Goal: Task Accomplishment & Management: Complete application form

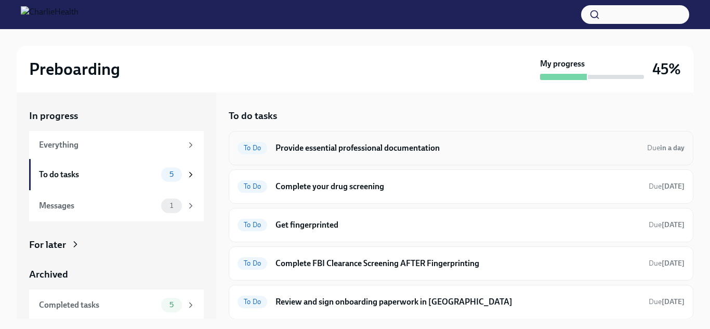
click at [347, 148] on h6 "Provide essential professional documentation" at bounding box center [457, 147] width 363 height 11
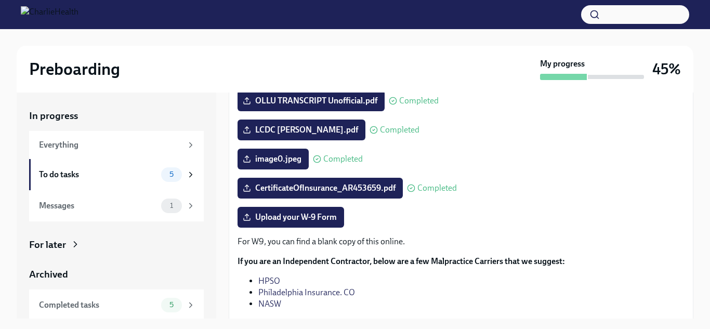
scroll to position [243, 0]
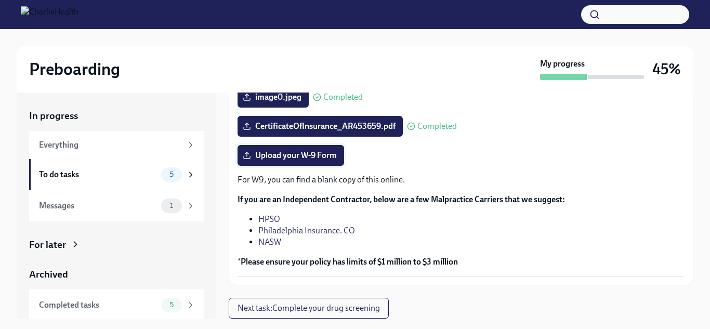
click at [311, 160] on span "Upload your W-9 Form" at bounding box center [291, 155] width 92 height 10
click at [0, 0] on input "Upload your W-9 Form" at bounding box center [0, 0] width 0 height 0
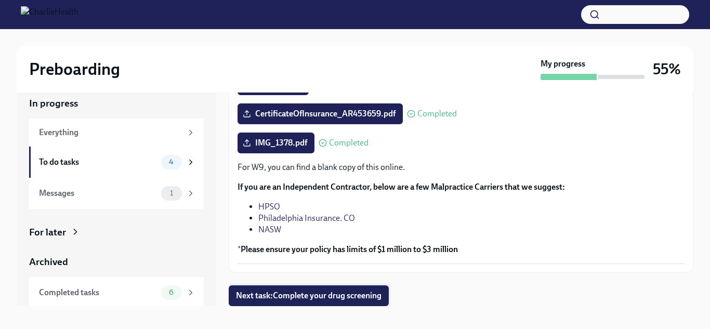
scroll to position [19, 0]
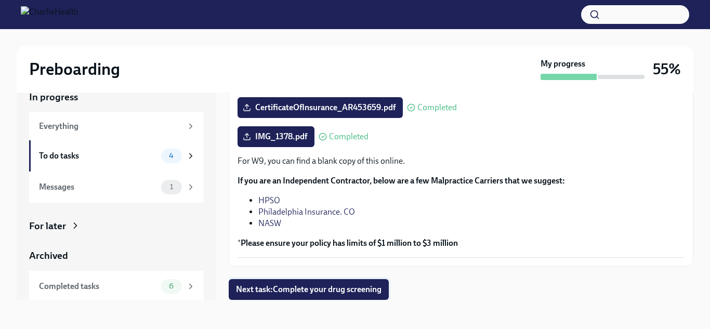
click at [361, 291] on span "Next task : Complete your drug screening" at bounding box center [309, 289] width 146 height 10
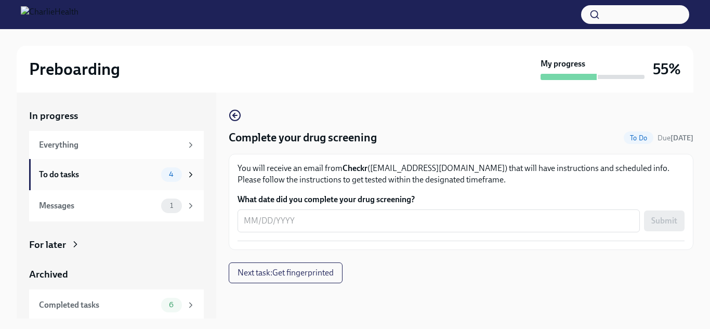
click at [137, 179] on div "To do tasks" at bounding box center [98, 174] width 118 height 11
